Goal: Find specific page/section: Find specific page/section

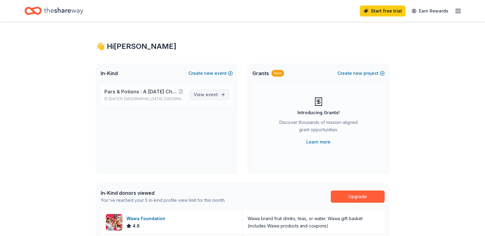
click at [206, 94] on span "event" at bounding box center [211, 94] width 12 height 5
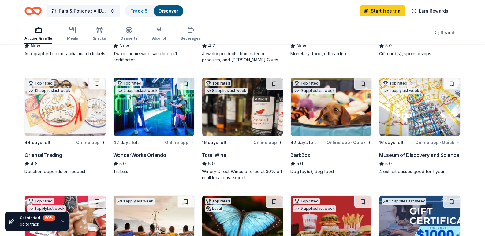
scroll to position [183, 0]
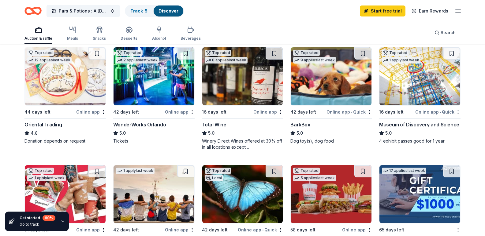
click at [212, 128] on div "Total Wine" at bounding box center [214, 124] width 24 height 7
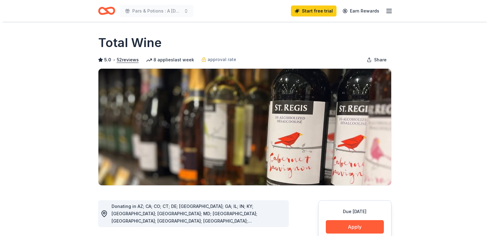
scroll to position [61, 0]
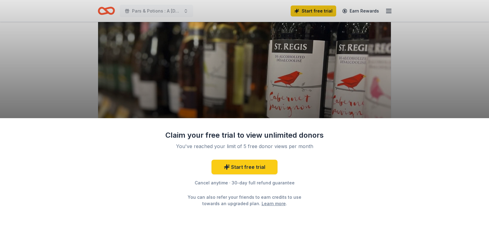
click at [419, 101] on div "Claim your free trial to view unlimited donors You've reached your limit of 5 f…" at bounding box center [244, 118] width 489 height 236
